Goal: Transaction & Acquisition: Purchase product/service

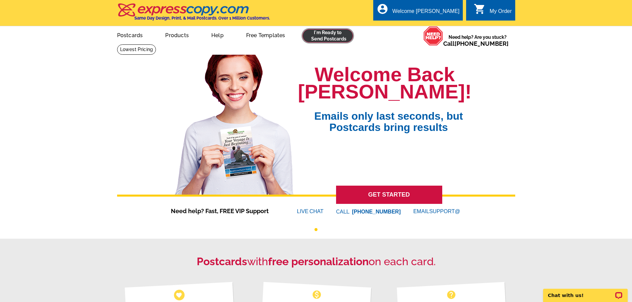
click at [333, 33] on link at bounding box center [327, 35] width 51 height 13
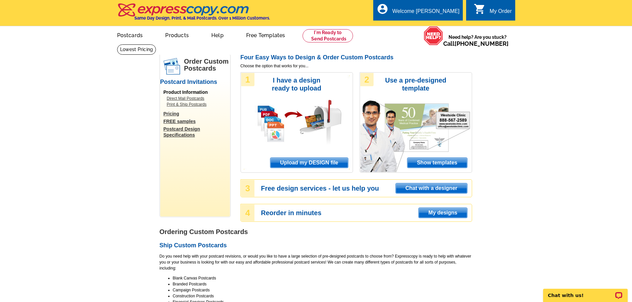
click at [305, 164] on span "Upload my DESIGN file" at bounding box center [308, 163] width 77 height 10
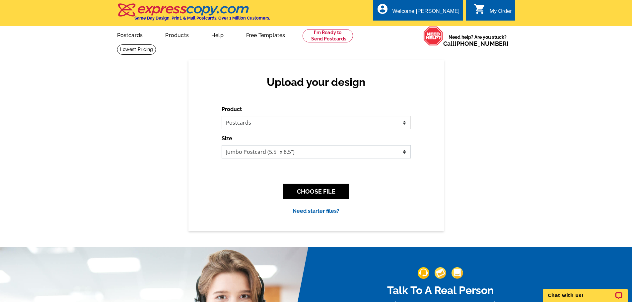
click at [310, 155] on select "Jumbo Postcard (5.5" x 8.5") Regular Postcard (4.25" x 5.6") Panoramic Postcard…" at bounding box center [315, 151] width 189 height 13
select select "14"
click at [221, 146] on select "Jumbo Postcard (5.5" x 8.5") Regular Postcard (4.25" x 5.6") Panoramic Postcard…" at bounding box center [315, 151] width 189 height 13
click at [324, 196] on button "CHOOSE FILE" at bounding box center [316, 192] width 66 height 16
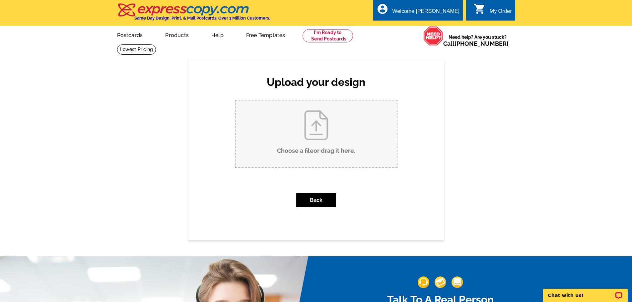
click at [331, 137] on input "Choose a file or drag it here ." at bounding box center [315, 133] width 161 height 67
type input "C:\fakepath\JUST LISTED 3441 Madison Grace Front.pdf"
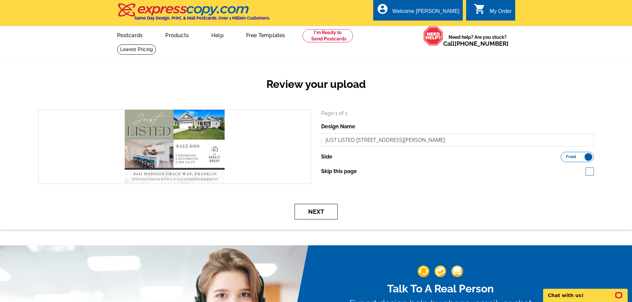
click at [324, 212] on button "Next" at bounding box center [315, 212] width 43 height 16
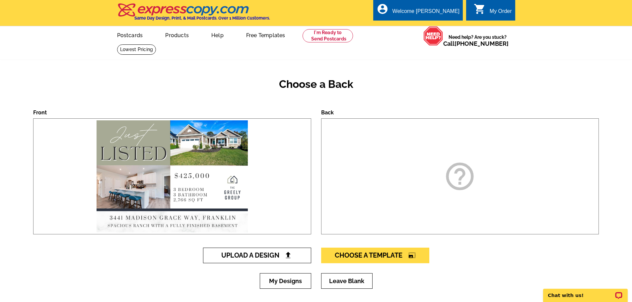
click at [269, 258] on span "Upload A Design" at bounding box center [256, 255] width 71 height 8
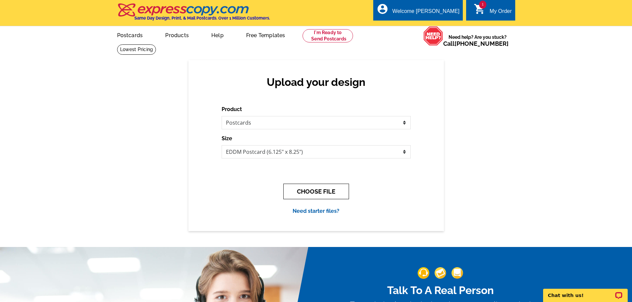
click at [322, 193] on button "CHOOSE FILE" at bounding box center [316, 192] width 66 height 16
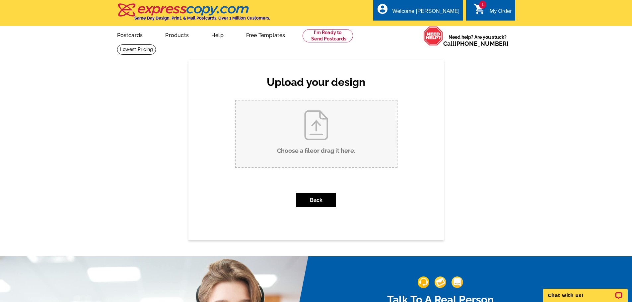
click at [319, 135] on input "Choose a file or drag it here ." at bounding box center [315, 133] width 161 height 67
type input "C:\fakepath\JUST LISTED 3441 Madison Grace Back.pdf"
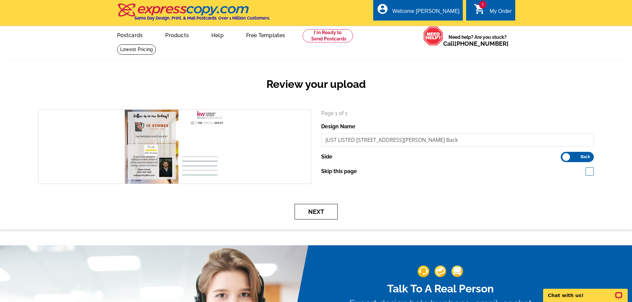
click at [311, 214] on button "Next" at bounding box center [315, 212] width 43 height 16
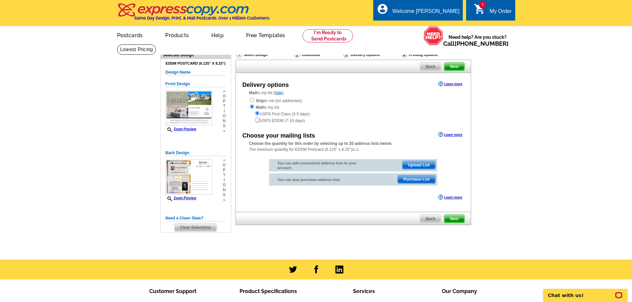
click at [257, 120] on input "radio" at bounding box center [257, 120] width 4 height 4
radio input "true"
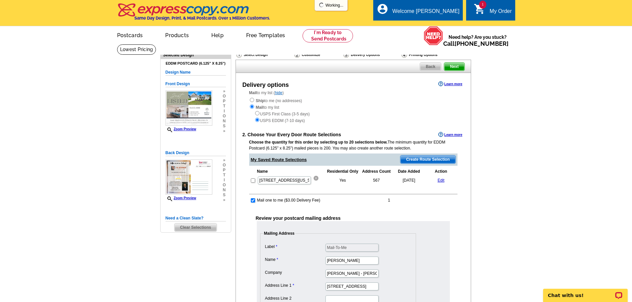
click at [315, 180] on img at bounding box center [315, 178] width 5 height 5
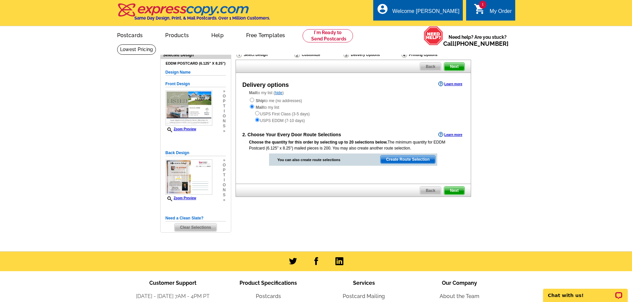
click at [406, 160] on span "Create Route Selection" at bounding box center [407, 160] width 55 height 8
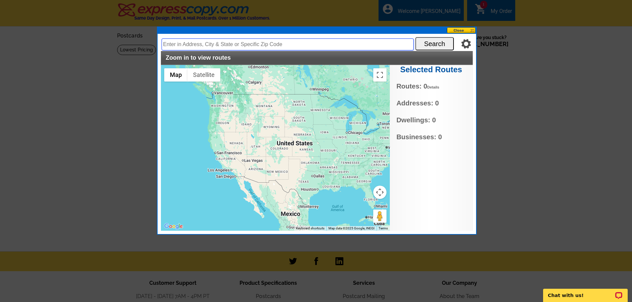
click at [224, 44] on input "text" at bounding box center [287, 44] width 252 height 12
type input "[STREET_ADDRESS][PERSON_NAME][US_STATE]"
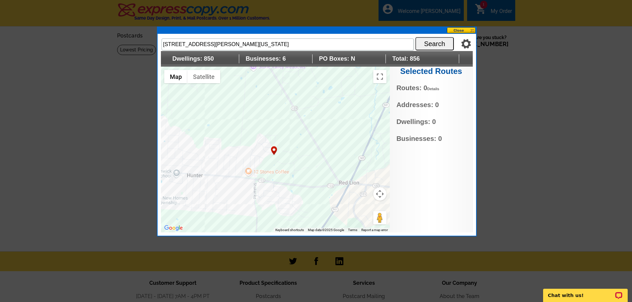
click at [271, 148] on img "3441 Madison Grace Wy, Franklin, OH 45005, USA" at bounding box center [274, 151] width 8 height 11
click at [266, 148] on div at bounding box center [275, 150] width 229 height 166
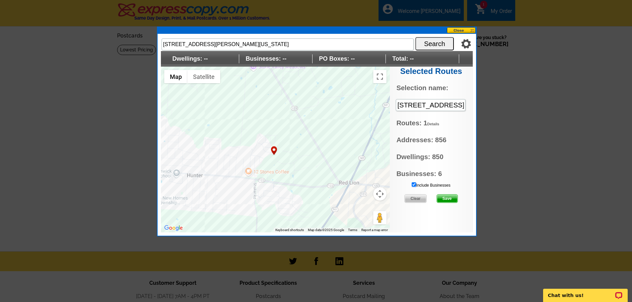
click at [414, 185] on input "Include Businesses" at bounding box center [413, 184] width 4 height 4
click at [446, 199] on span "Save" at bounding box center [447, 199] width 21 height 8
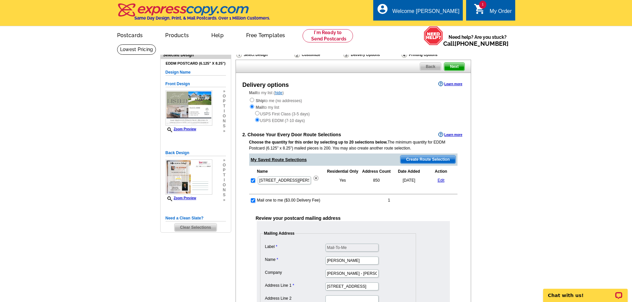
click at [253, 203] on input "checkbox" at bounding box center [253, 200] width 4 height 4
checkbox input "false"
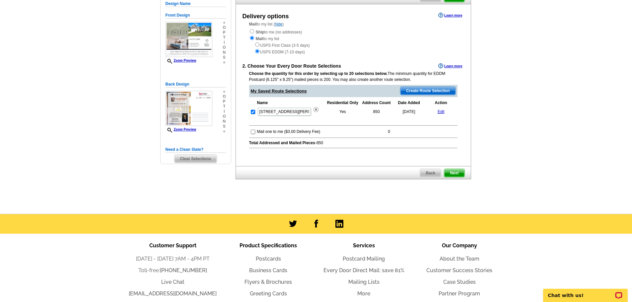
scroll to position [70, 0]
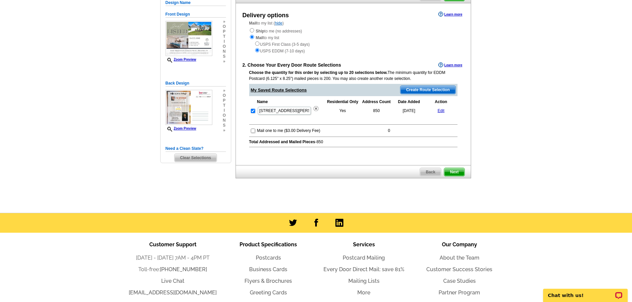
click at [452, 173] on span "Next" at bounding box center [454, 172] width 20 height 8
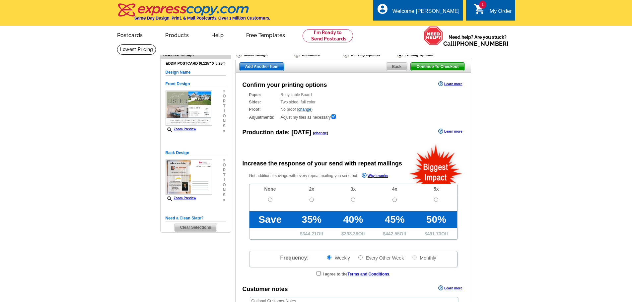
radio input "false"
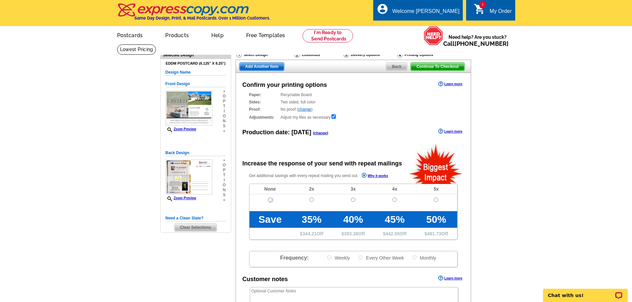
click at [270, 200] on input "radio" at bounding box center [270, 200] width 4 height 4
radio input "true"
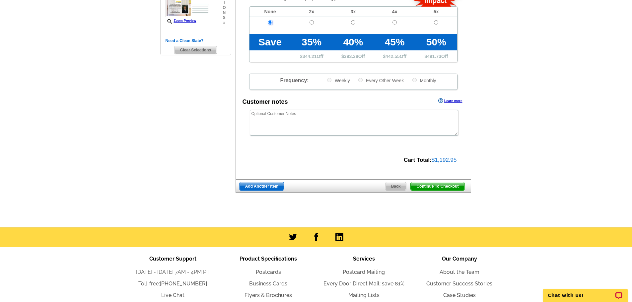
scroll to position [178, 0]
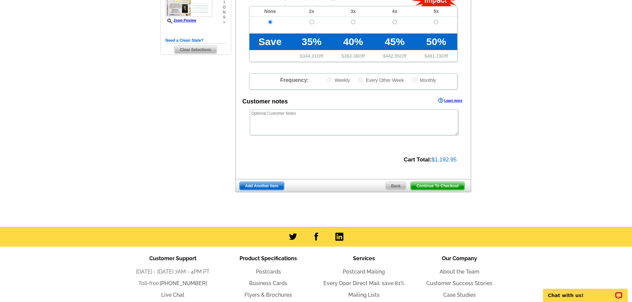
click at [443, 185] on span "Continue To Checkout" at bounding box center [436, 186] width 53 height 8
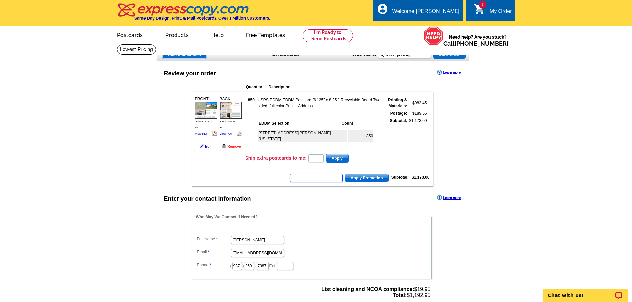
click at [321, 181] on input "text" at bounding box center [315, 178] width 53 height 8
type input "hurry40"
click at [373, 180] on span "Apply Promotion" at bounding box center [366, 178] width 43 height 8
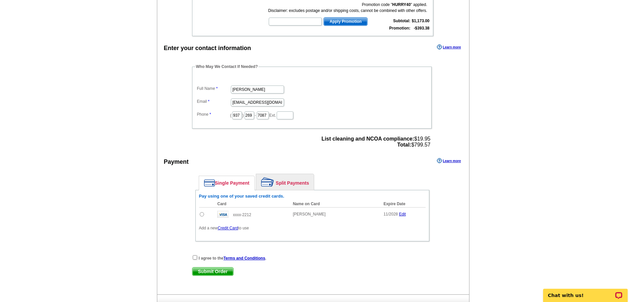
scroll to position [172, 0]
click at [201, 214] on input "radio" at bounding box center [202, 214] width 4 height 4
radio input "true"
click at [194, 257] on input "checkbox" at bounding box center [195, 257] width 4 height 4
checkbox input "true"
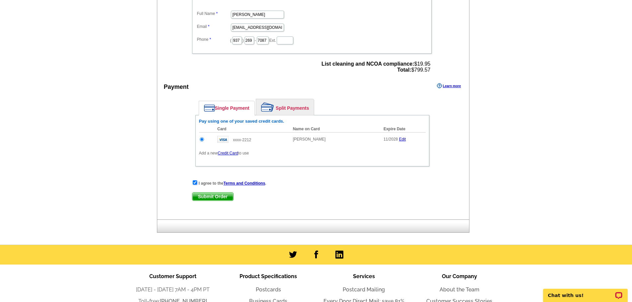
scroll to position [247, 0]
click at [208, 198] on span "Submit Order" at bounding box center [212, 196] width 41 height 8
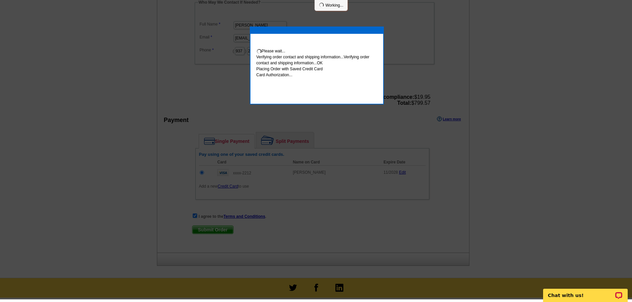
scroll to position [244, 0]
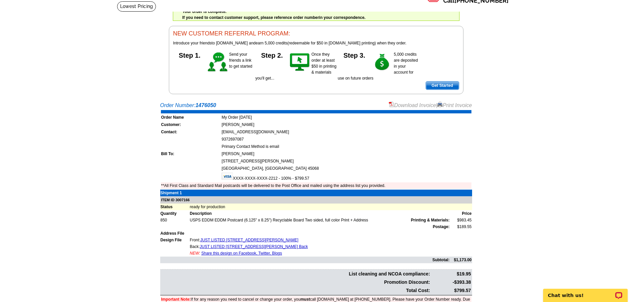
scroll to position [42, 0]
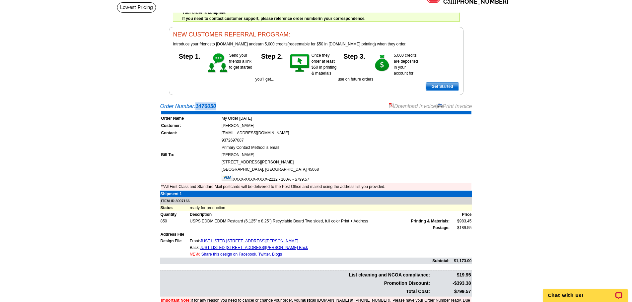
drag, startPoint x: 224, startPoint y: 108, endPoint x: 198, endPoint y: 108, distance: 26.2
click at [198, 108] on div "Order Number: 1476050 Download Invoice | Print Invoice" at bounding box center [316, 106] width 312 height 8
copy strong "1476050"
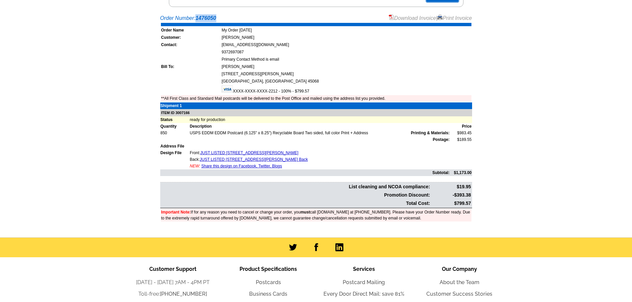
scroll to position [0, 0]
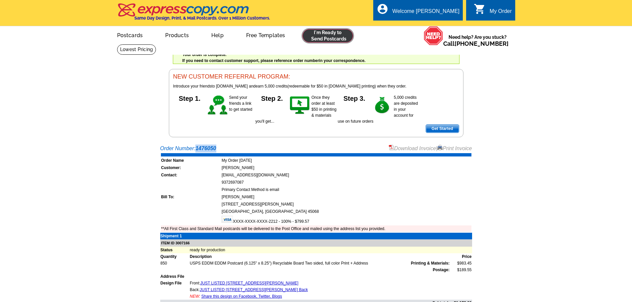
click at [317, 38] on link at bounding box center [327, 35] width 51 height 13
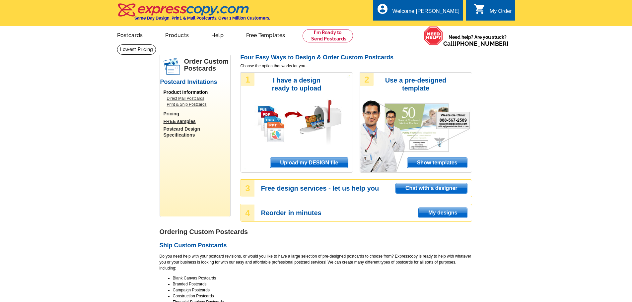
click at [314, 163] on span "Upload my DESIGN file" at bounding box center [308, 163] width 77 height 10
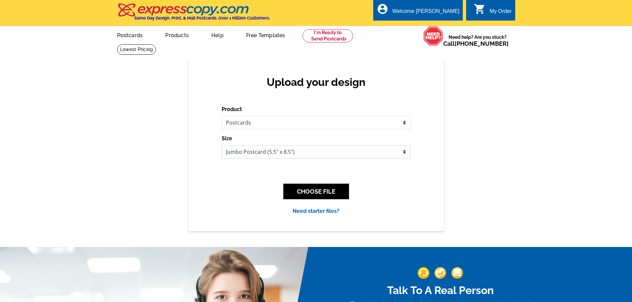
click at [307, 154] on select "Jumbo Postcard (5.5" x 8.5") Regular Postcard (4.25" x 5.6") Panoramic Postcard…" at bounding box center [315, 151] width 189 height 13
select select "14"
click at [221, 146] on select "Jumbo Postcard (5.5" x 8.5") Regular Postcard (4.25" x 5.6") Panoramic Postcard…" at bounding box center [315, 151] width 189 height 13
click at [333, 191] on button "CHOOSE FILE" at bounding box center [316, 192] width 66 height 16
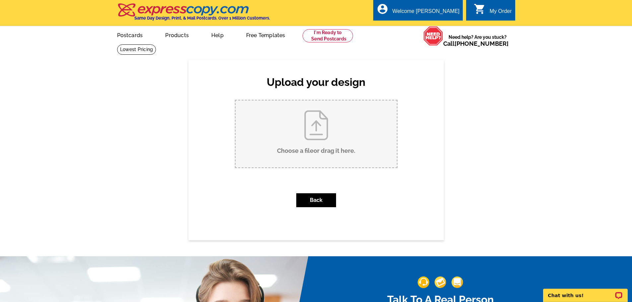
click at [326, 137] on input "Choose a file or drag it here ." at bounding box center [315, 133] width 161 height 67
type input "C:\fakepath\JUST LISTED 1770 W Rahn Front.pdf"
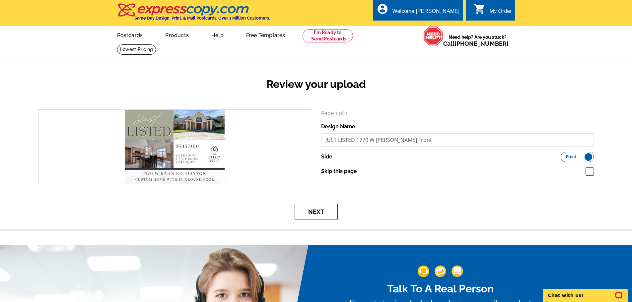
click at [309, 209] on button "Next" at bounding box center [315, 212] width 43 height 16
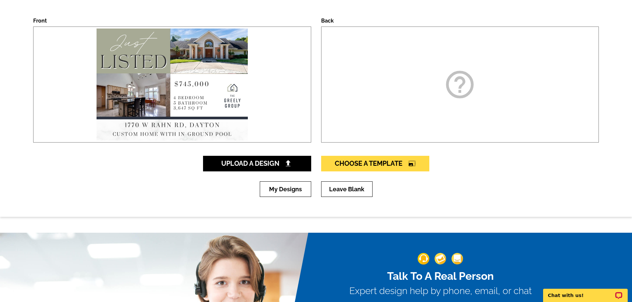
scroll to position [98, 0]
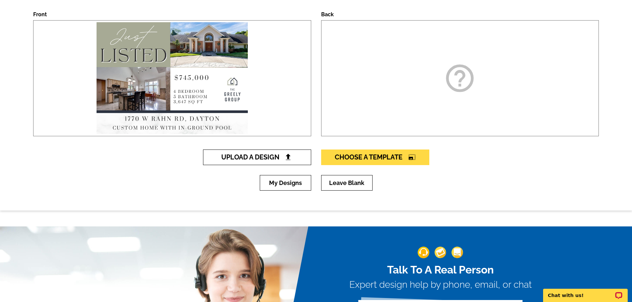
click at [268, 157] on span "Upload A Design" at bounding box center [256, 157] width 71 height 8
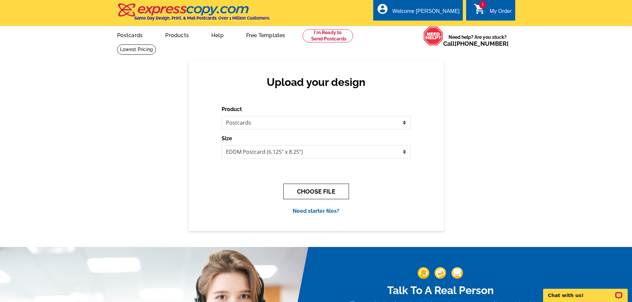
click at [319, 190] on button "CHOOSE FILE" at bounding box center [316, 192] width 66 height 16
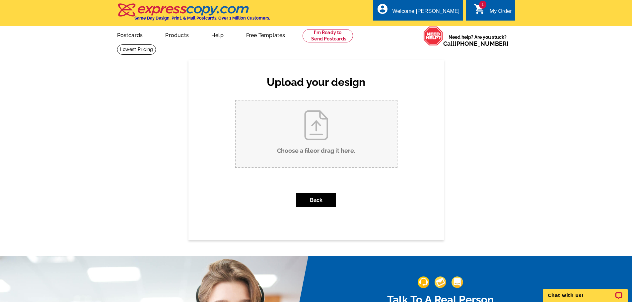
click at [332, 136] on input "Choose a file or drag it here ." at bounding box center [315, 133] width 161 height 67
type input "C:\fakepath\JUST LISTED 1770 W [PERSON_NAME] Back.pdf"
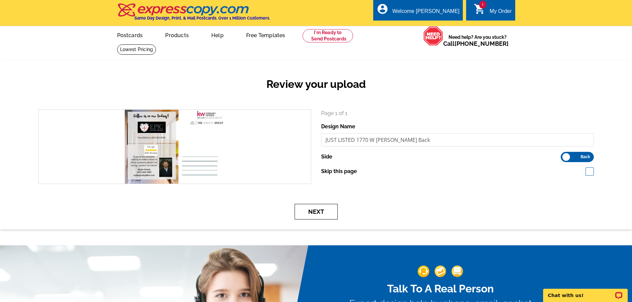
click at [313, 216] on button "Next" at bounding box center [315, 212] width 43 height 16
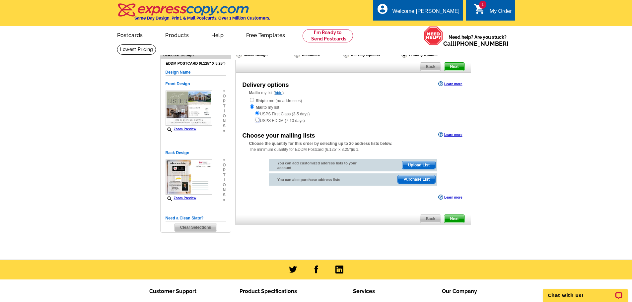
click at [258, 122] on input "radio" at bounding box center [257, 120] width 4 height 4
radio input "true"
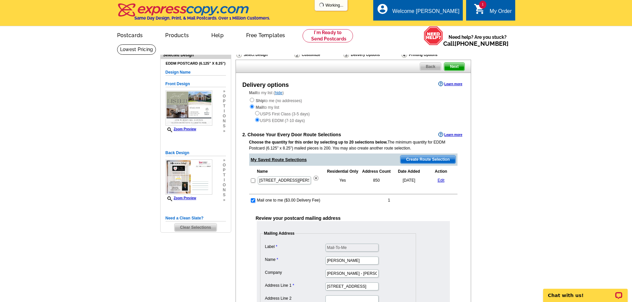
click at [253, 201] on input "checkbox" at bounding box center [253, 200] width 4 height 4
checkbox input "false"
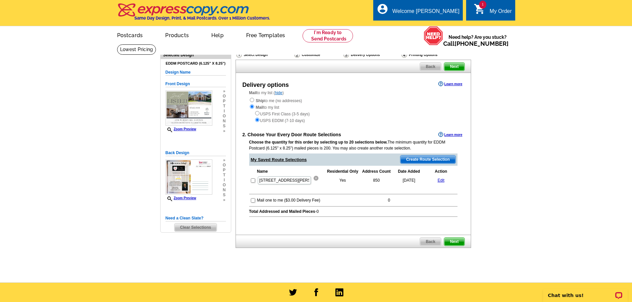
click at [314, 178] on img at bounding box center [315, 178] width 5 height 5
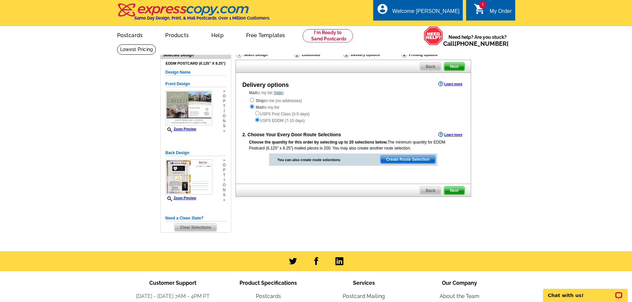
click at [409, 160] on span "Create Route Selection" at bounding box center [407, 160] width 55 height 8
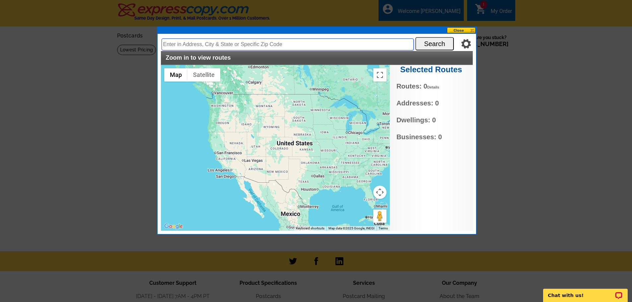
click at [251, 44] on input "text" at bounding box center [287, 44] width 252 height 12
type input "1770 w rahn rd dayton ohio"
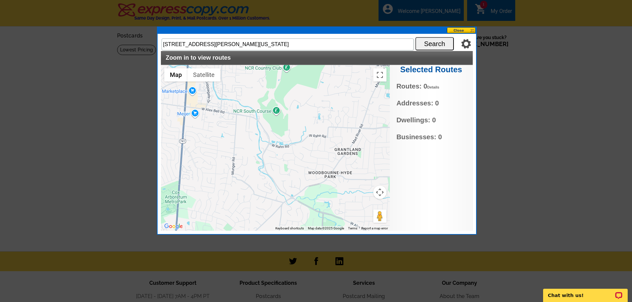
click at [434, 45] on button "Search" at bounding box center [434, 43] width 38 height 13
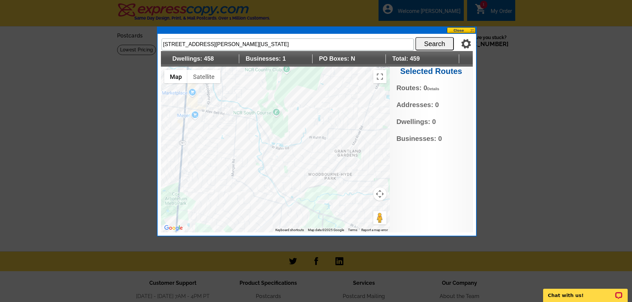
click at [275, 147] on div at bounding box center [275, 150] width 229 height 166
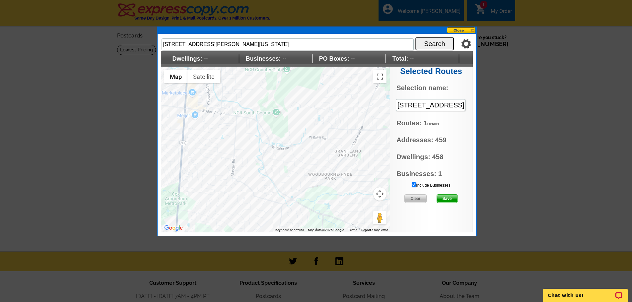
click at [413, 185] on input "Include Businesses" at bounding box center [413, 184] width 4 height 4
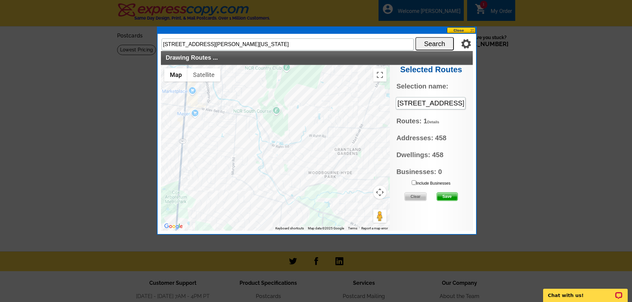
click at [444, 196] on span "Save" at bounding box center [447, 197] width 21 height 8
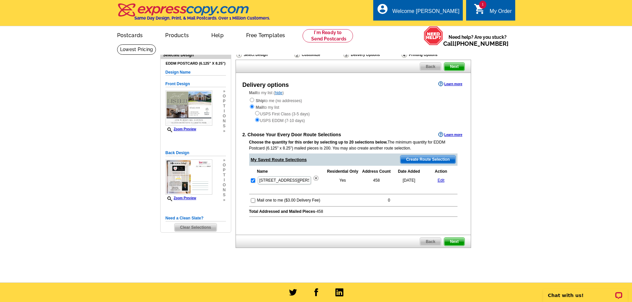
click at [456, 241] on span "Next" at bounding box center [454, 242] width 20 height 8
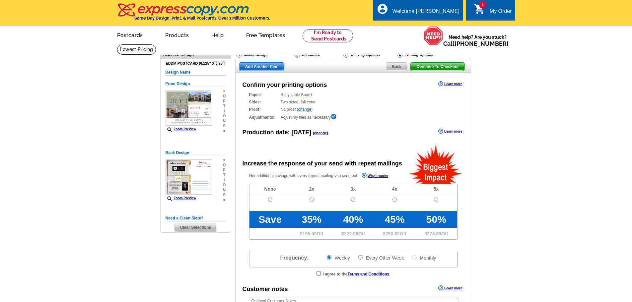
radio input "false"
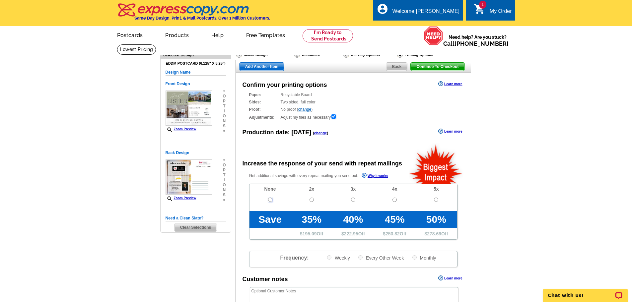
click at [271, 202] on input "radio" at bounding box center [270, 200] width 4 height 4
radio input "true"
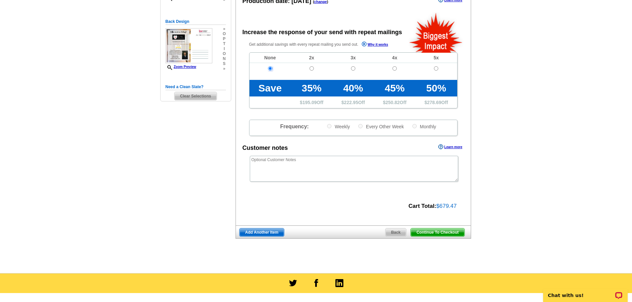
scroll to position [132, 0]
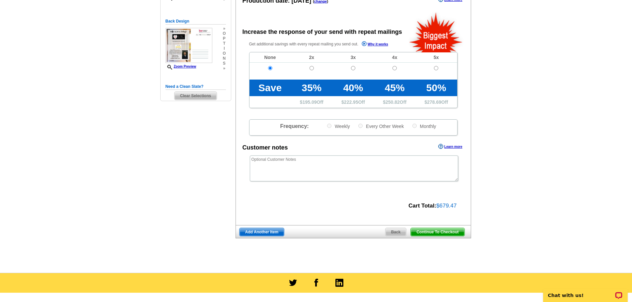
click at [440, 232] on span "Continue To Checkout" at bounding box center [436, 232] width 53 height 8
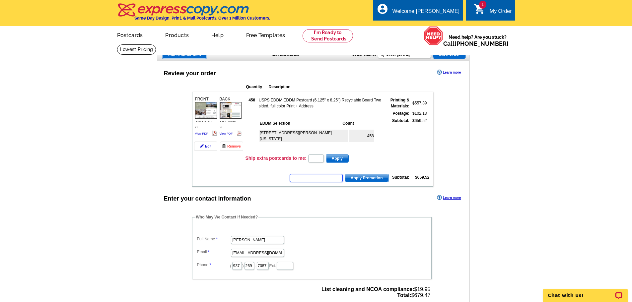
click at [317, 179] on input "text" at bounding box center [315, 178] width 53 height 8
type input "hurry40"
click at [369, 180] on span "Apply Promotion" at bounding box center [366, 178] width 43 height 8
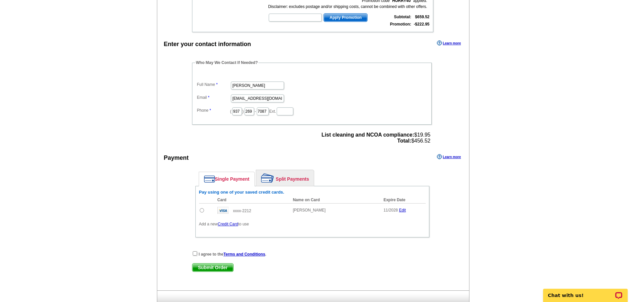
scroll to position [178, 0]
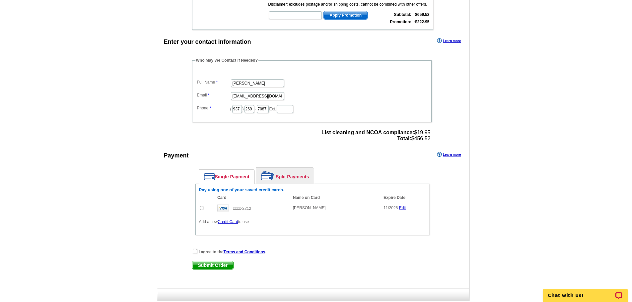
click at [201, 208] on input "radio" at bounding box center [202, 208] width 4 height 4
radio input "true"
click at [194, 252] on input "checkbox" at bounding box center [195, 251] width 4 height 4
checkbox input "true"
click at [214, 263] on span "Submit Order" at bounding box center [212, 265] width 41 height 8
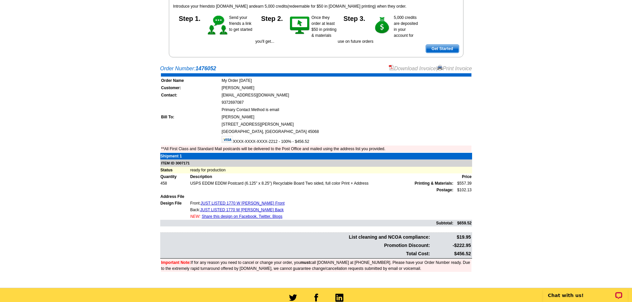
scroll to position [83, 0]
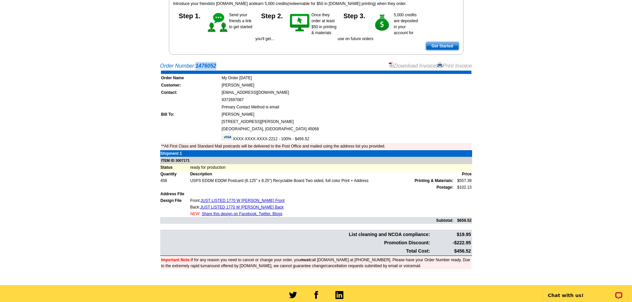
drag, startPoint x: 220, startPoint y: 66, endPoint x: 197, endPoint y: 66, distance: 22.9
click at [197, 66] on div "Order Number: 1476052 Download Invoice | Print Invoice" at bounding box center [316, 66] width 312 height 8
copy strong "1476052"
